Goal: Task Accomplishment & Management: Use online tool/utility

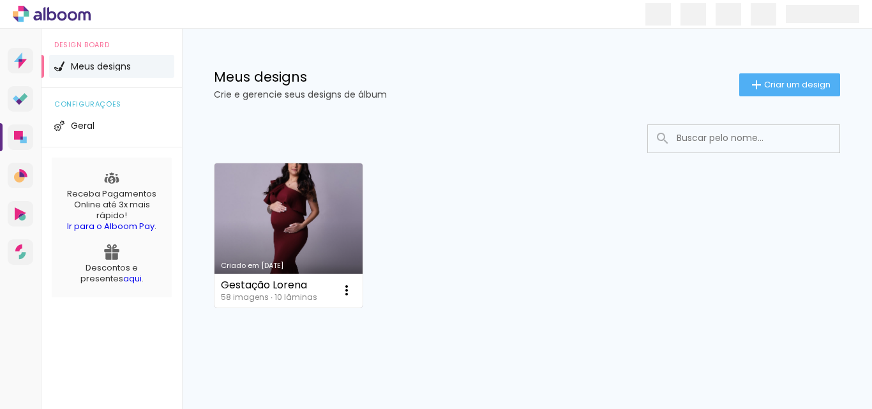
click at [342, 226] on link "Criado em [DATE]" at bounding box center [288, 235] width 148 height 144
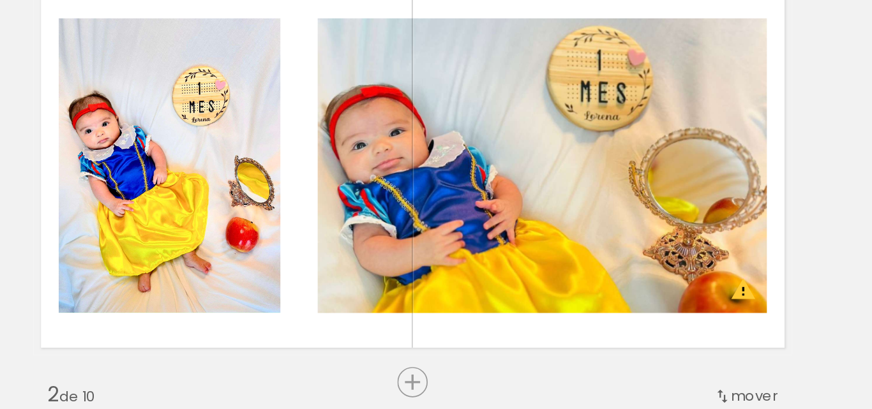
scroll to position [39, 0]
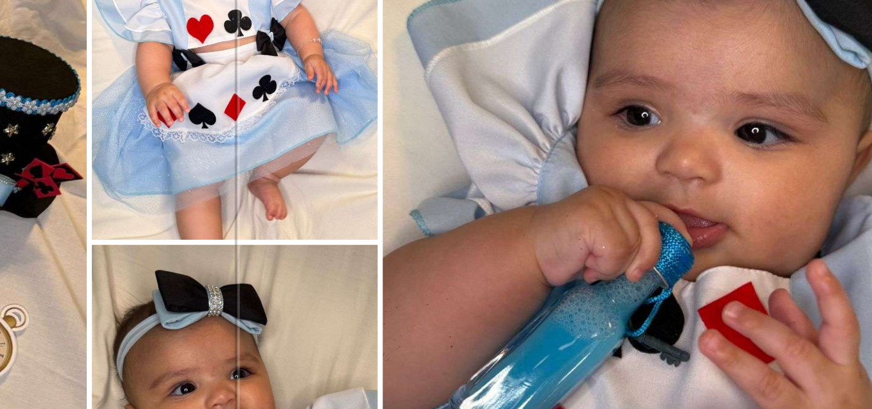
scroll to position [732, 0]
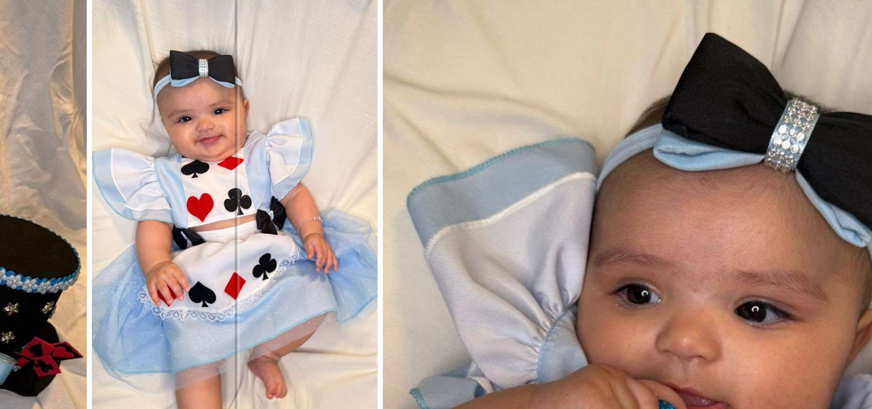
click at [480, 204] on quentale-photo at bounding box center [543, 246] width 143 height 223
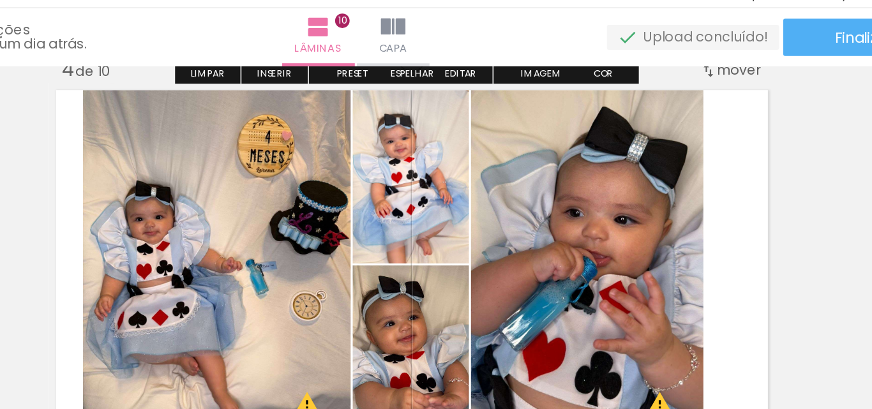
scroll to position [852, 0]
